Goal: Task Accomplishment & Management: Manage account settings

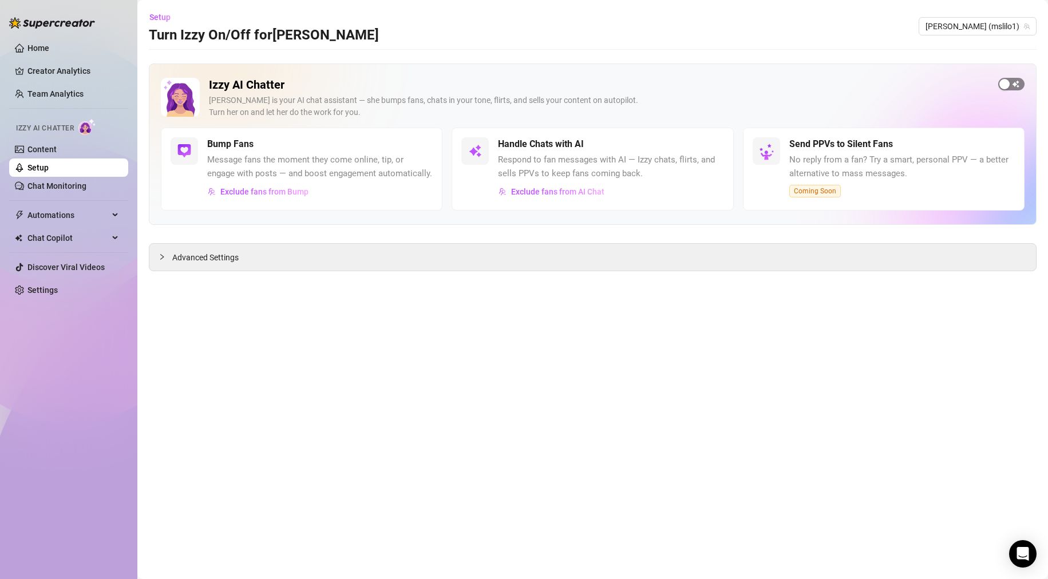
click at [1013, 82] on span "button" at bounding box center [1011, 84] width 26 height 13
click at [48, 286] on link "Settings" at bounding box center [42, 290] width 30 height 9
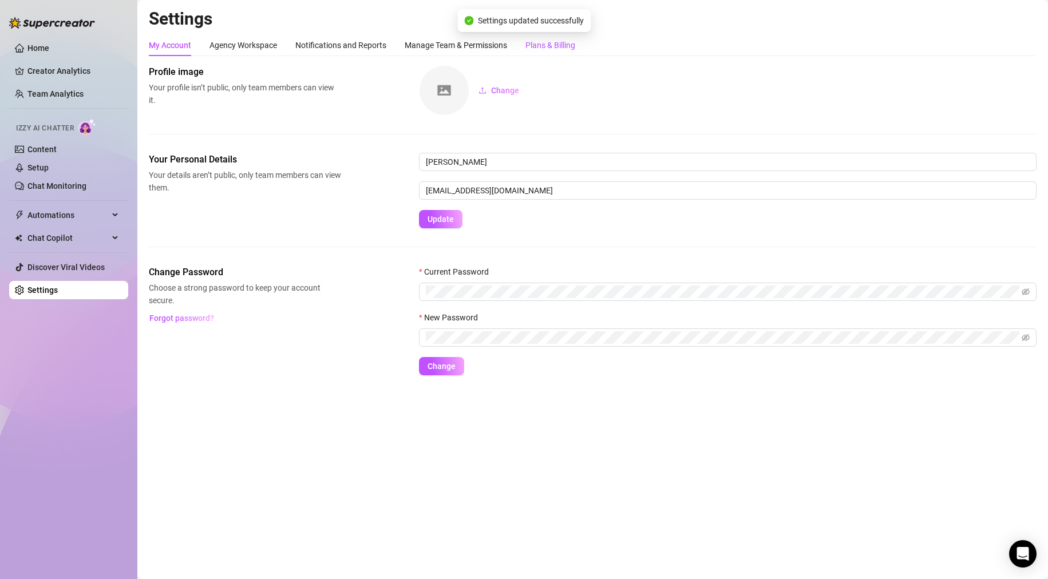
click at [533, 41] on div "Plans & Billing" at bounding box center [551, 45] width 50 height 13
